Goal: Task Accomplishment & Management: Manage account settings

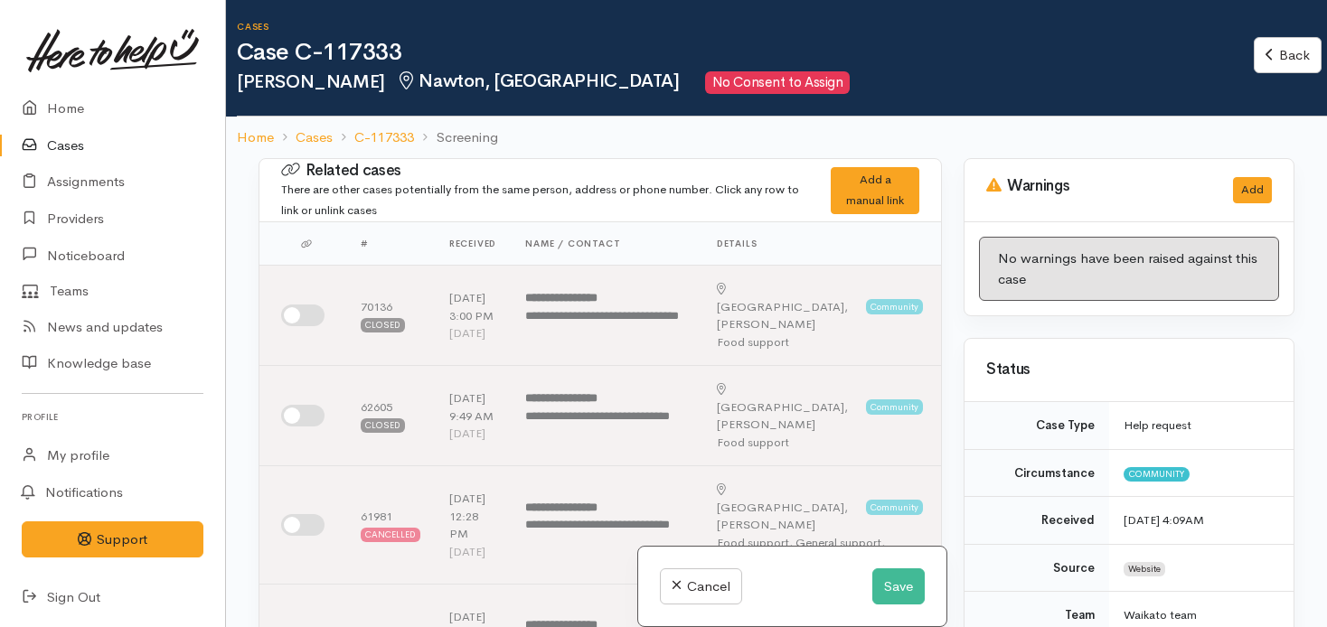
scroll to position [400, 0]
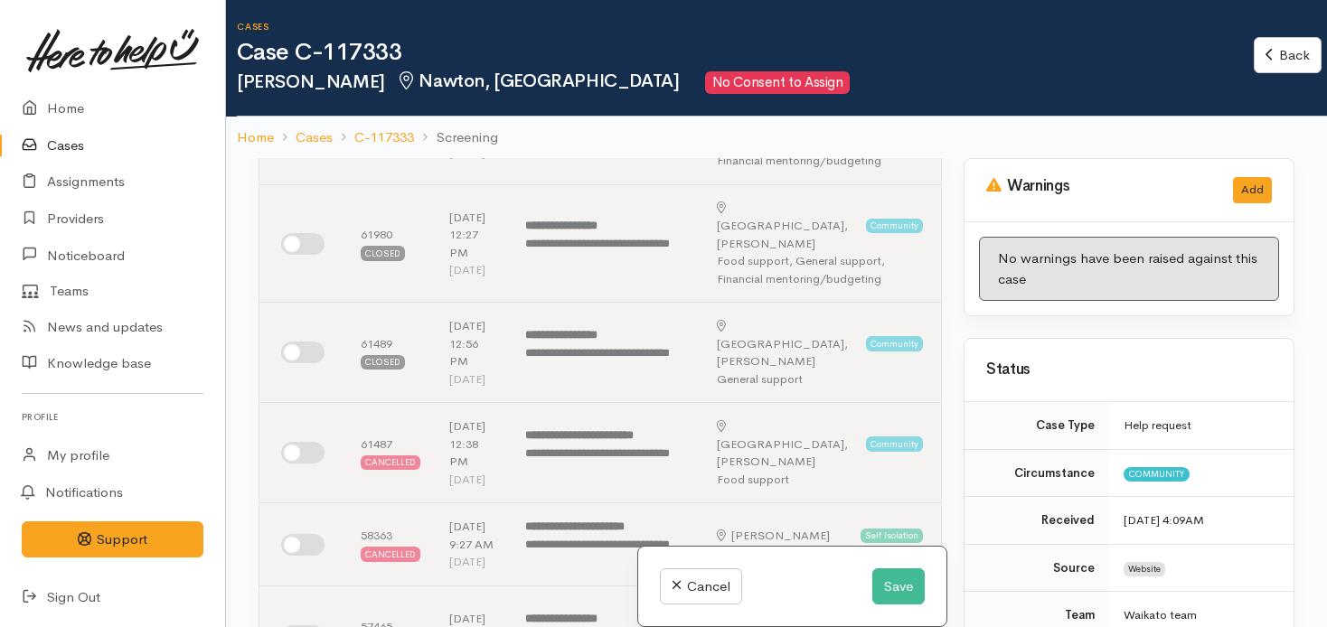
click at [1180, 31] on h6 "Cases" at bounding box center [745, 27] width 1017 height 10
click at [1296, 180] on div "Warnings Add No warnings have been raised against this case Add Warning Title ●…" at bounding box center [1129, 471] width 353 height 627
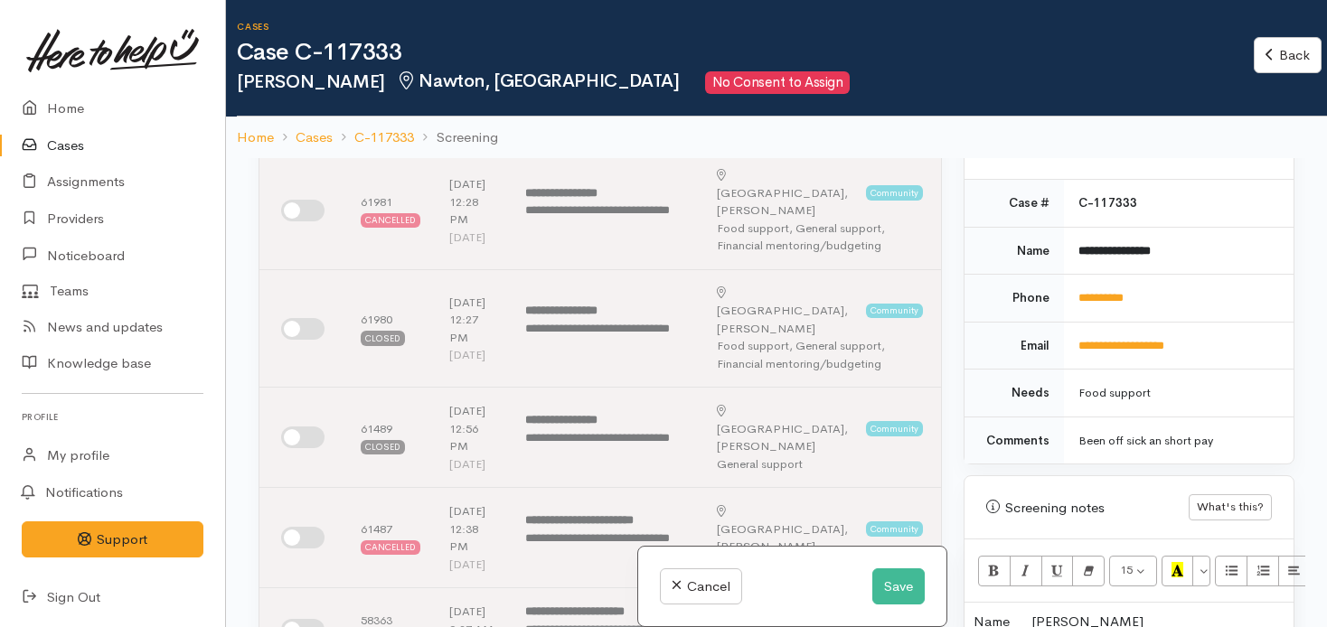
scroll to position [383, 0]
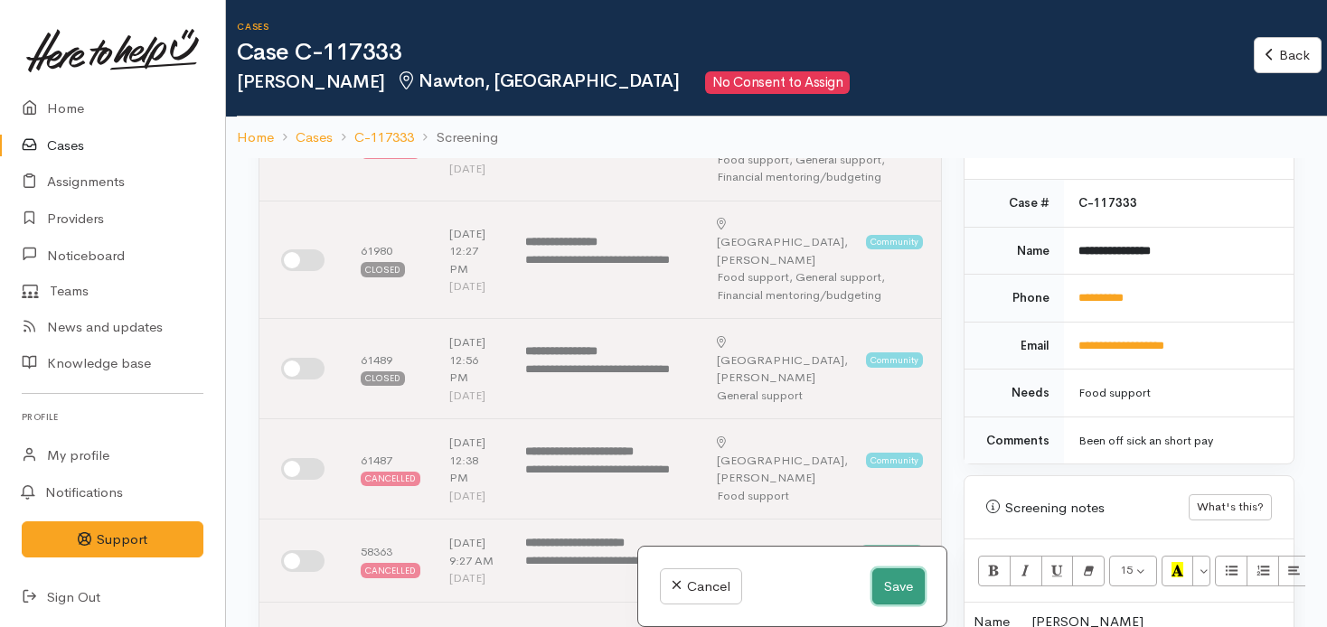
click at [886, 585] on button "Save" at bounding box center [898, 587] width 52 height 37
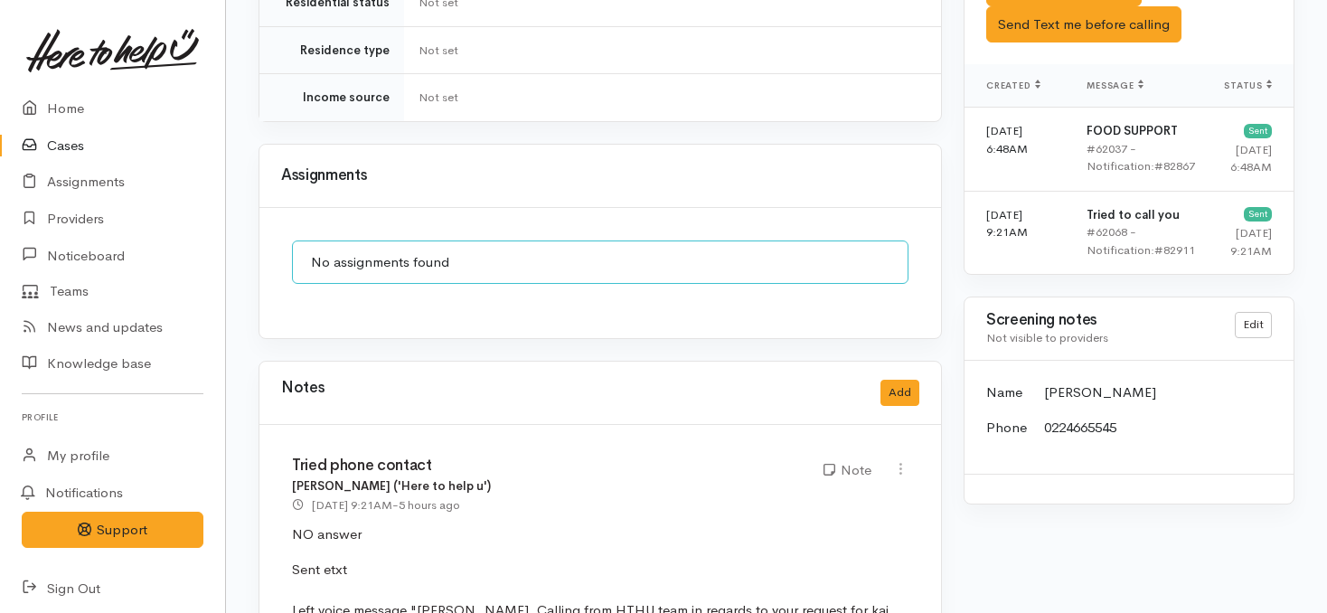
scroll to position [1284, 0]
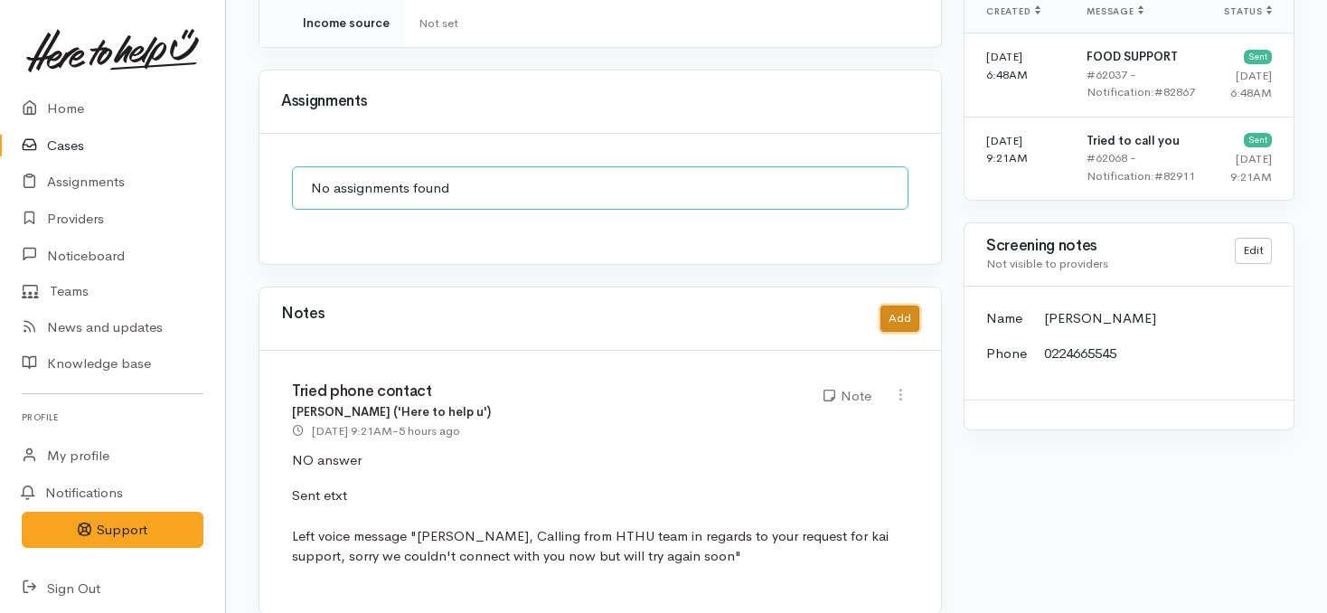
click at [907, 306] on button "Add" at bounding box center [899, 319] width 39 height 26
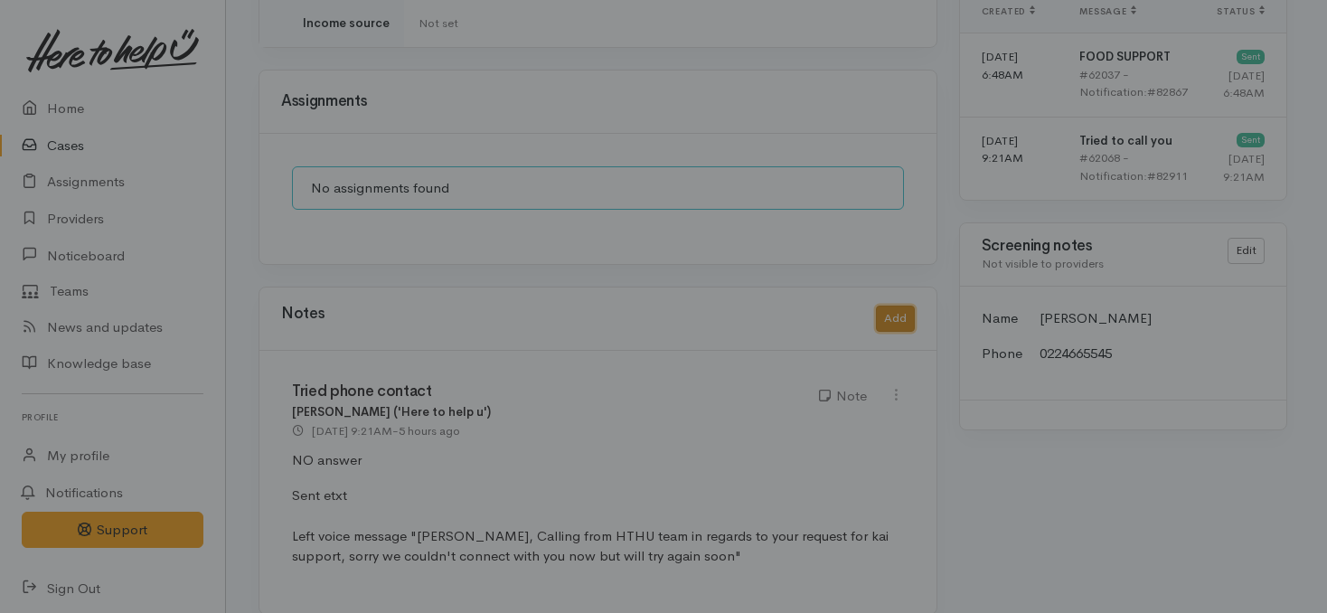
scroll to position [1269, 0]
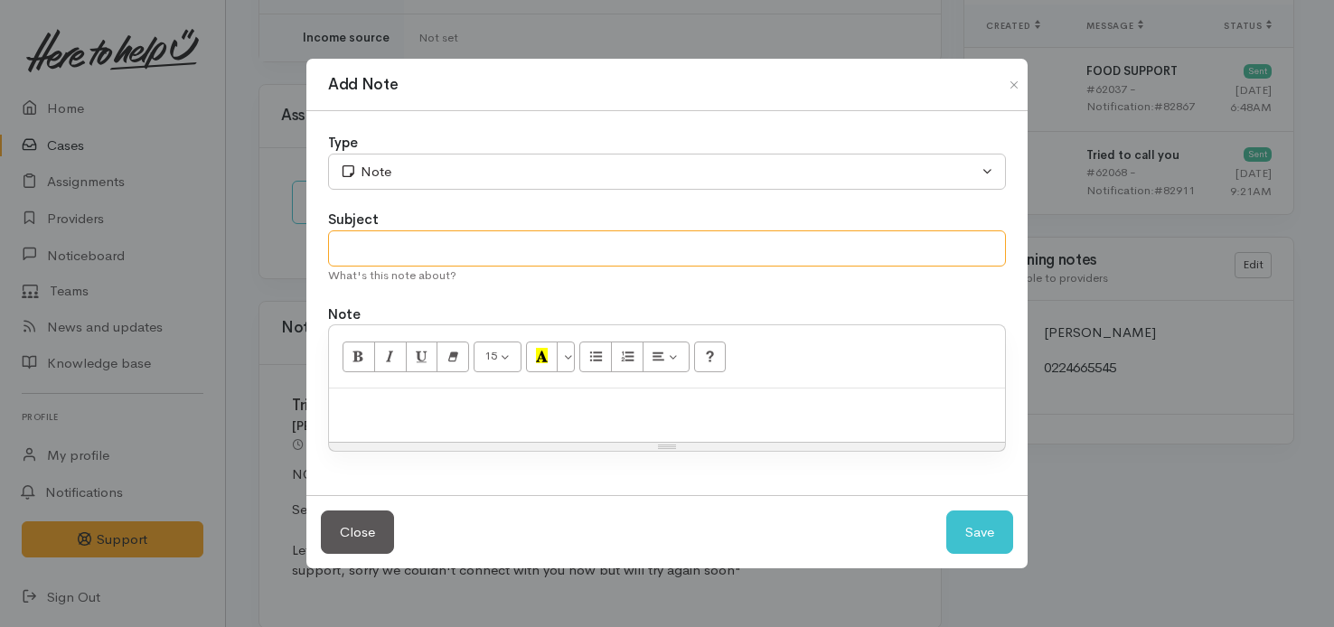
click at [677, 256] on input "text" at bounding box center [667, 249] width 678 height 37
type input "R"
type input "Tried phone contact"
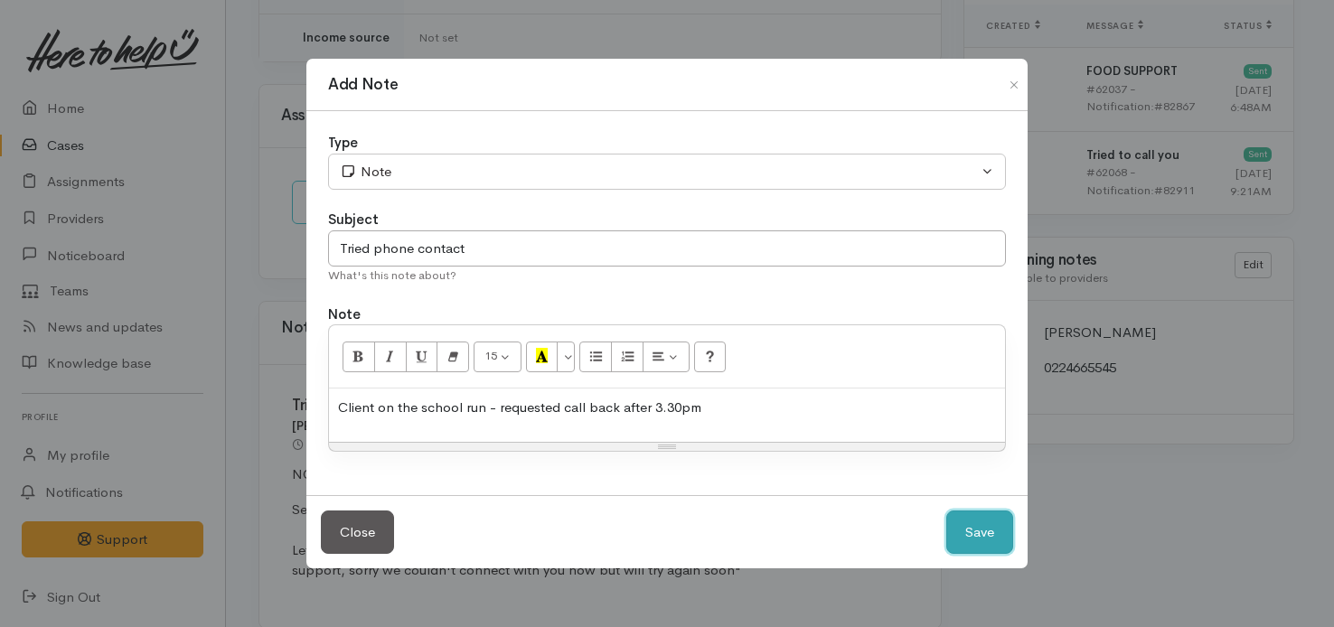
click at [993, 532] on button "Save" at bounding box center [979, 533] width 67 height 44
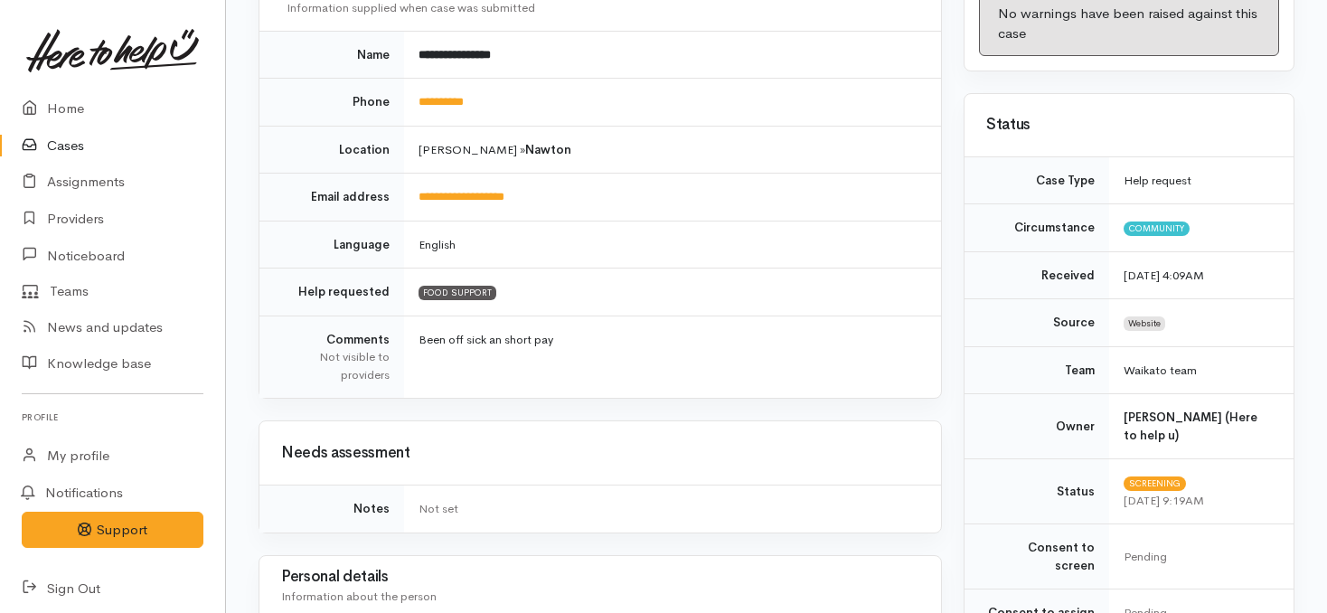
scroll to position [0, 0]
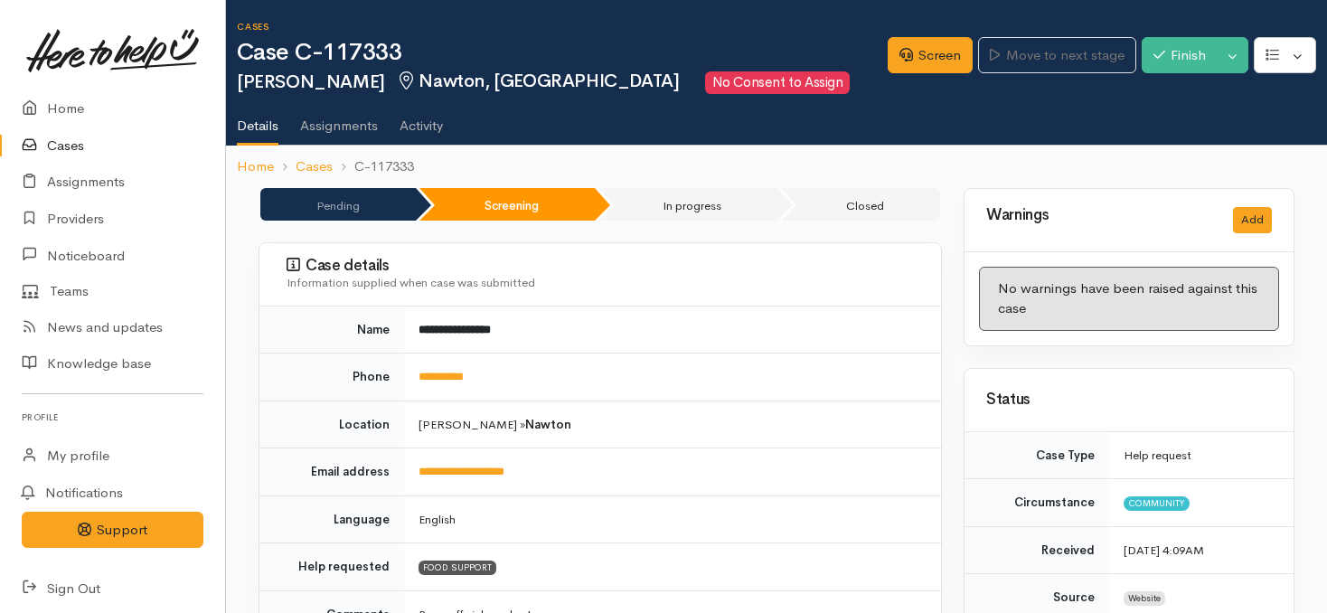
click at [71, 140] on link "Cases" at bounding box center [112, 145] width 225 height 37
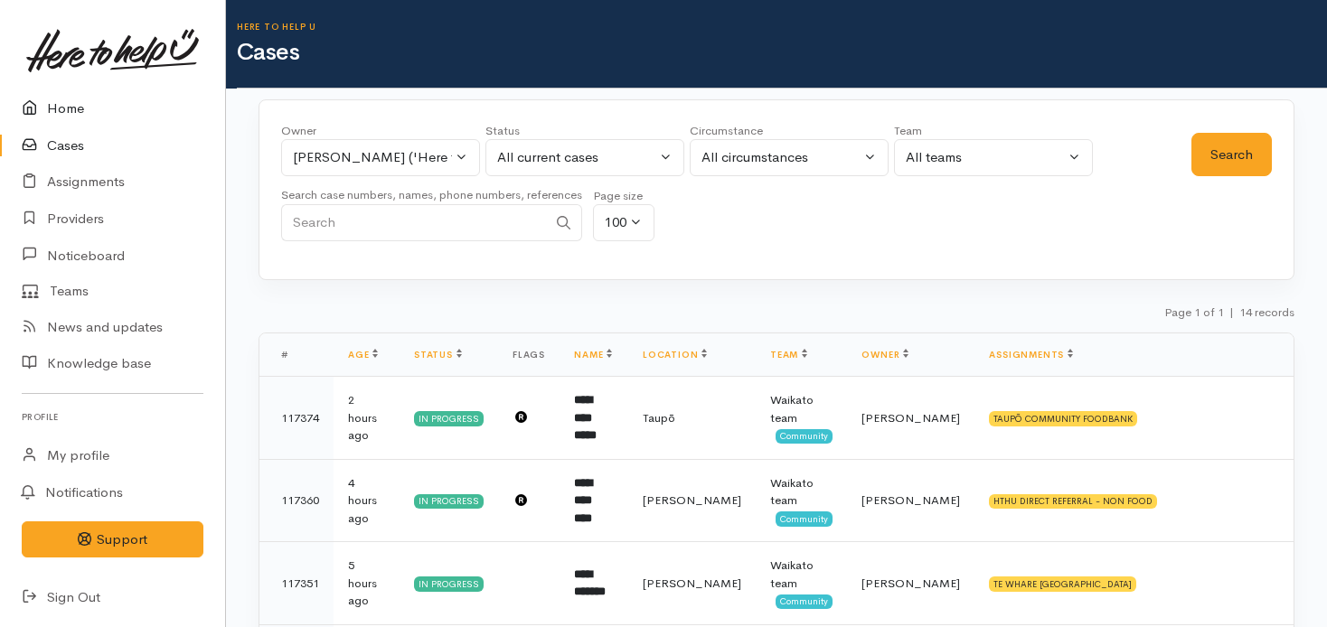
click at [52, 118] on link "Home" at bounding box center [112, 108] width 225 height 37
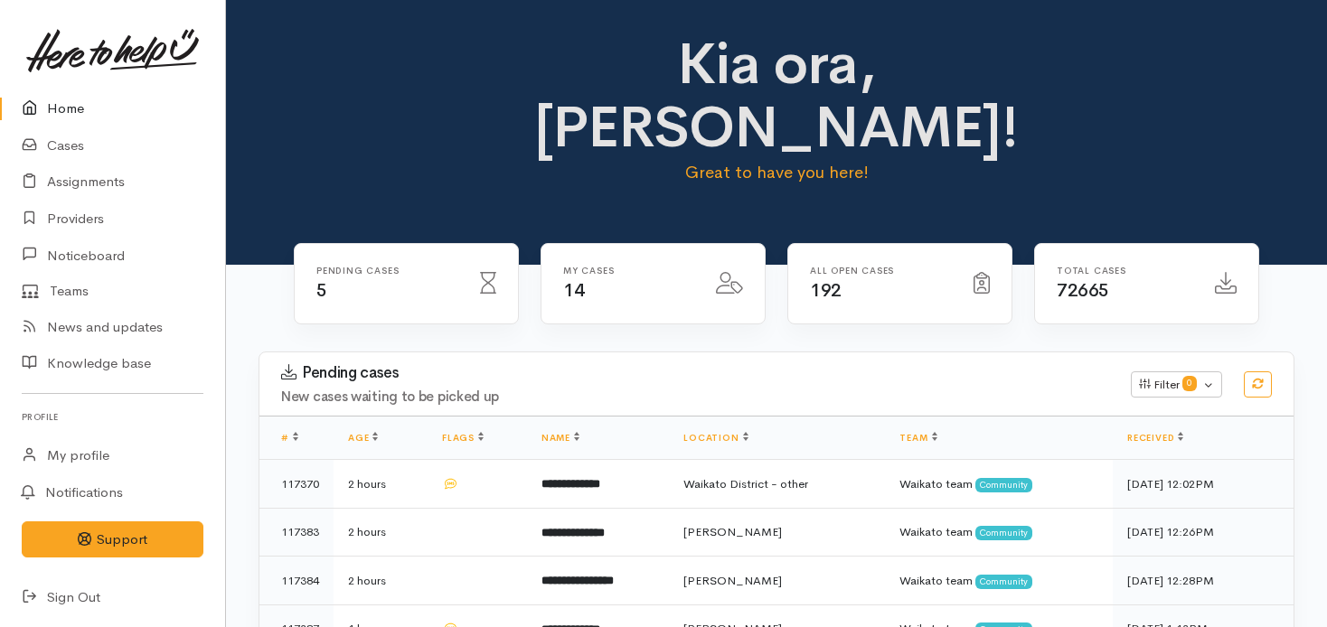
click at [66, 113] on link "Home" at bounding box center [112, 108] width 225 height 37
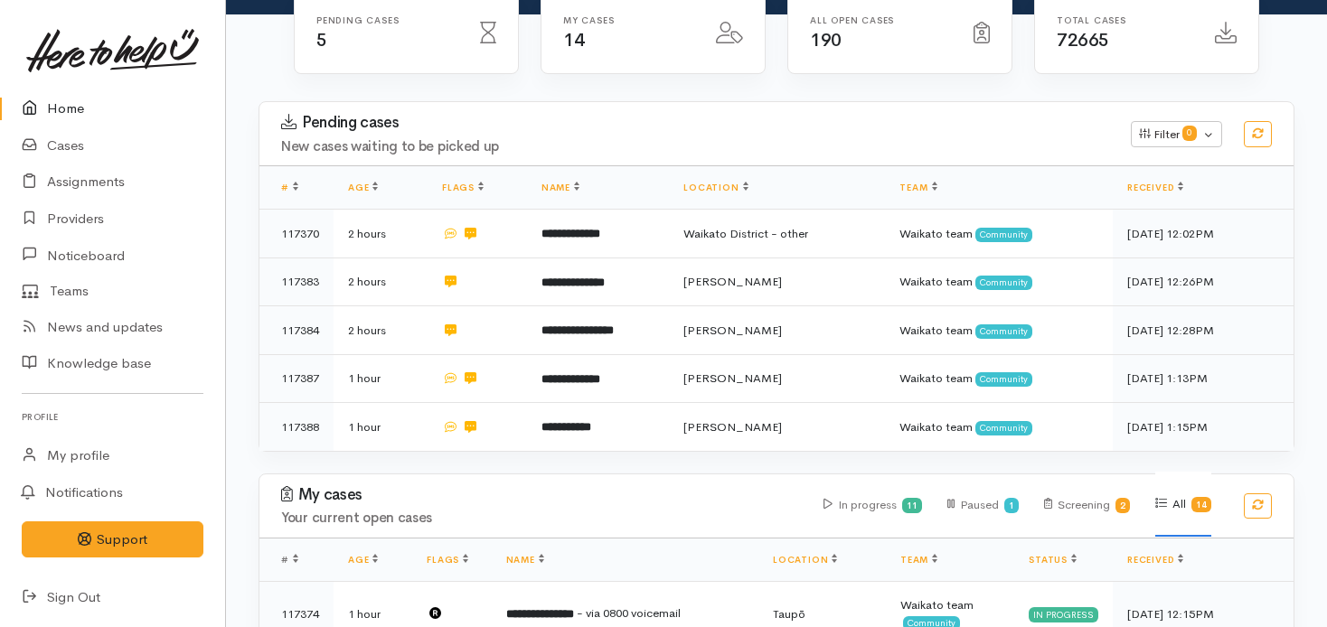
scroll to position [240, 0]
